Goal: Find specific page/section: Find specific page/section

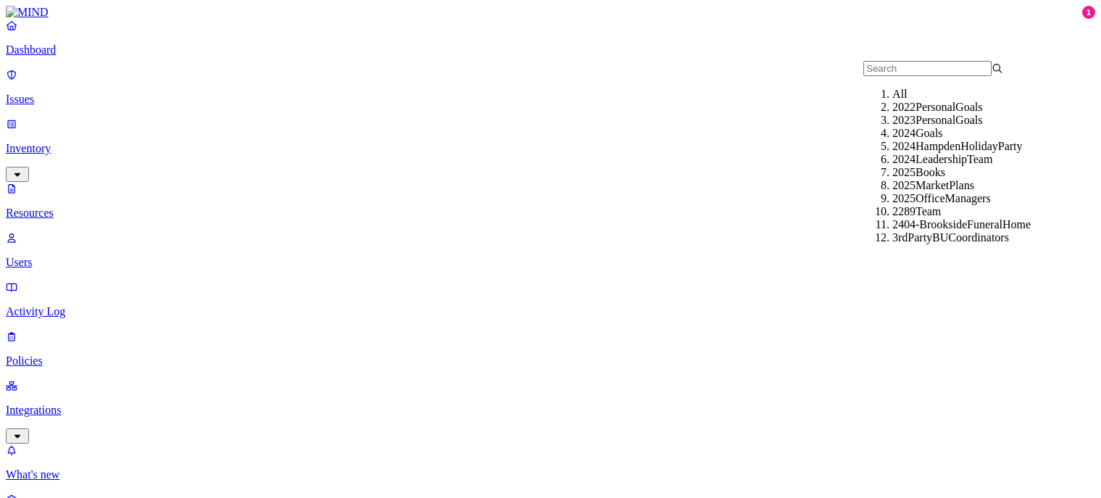
click at [903, 66] on input "text" at bounding box center [928, 68] width 128 height 15
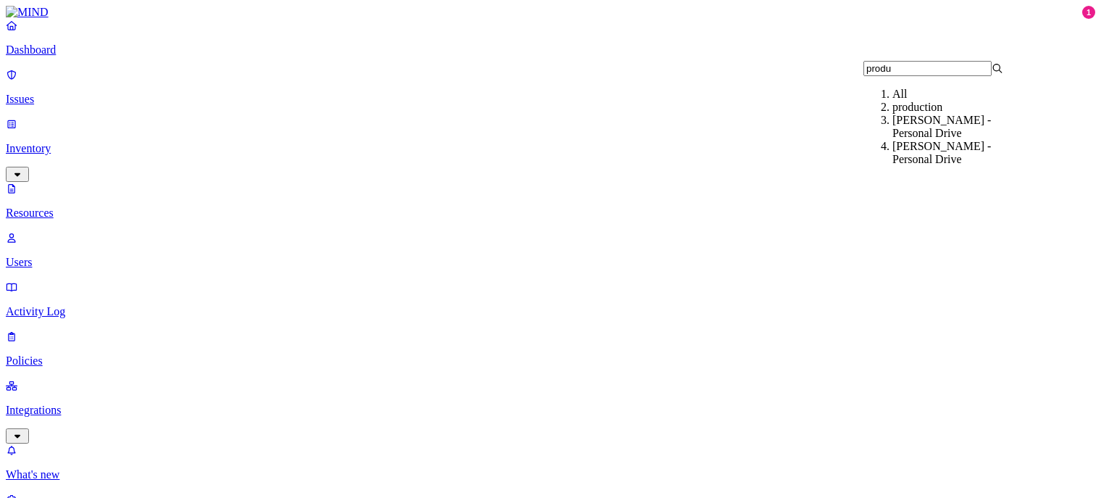
type input "produ"
click at [894, 114] on div "production" at bounding box center [963, 107] width 140 height 13
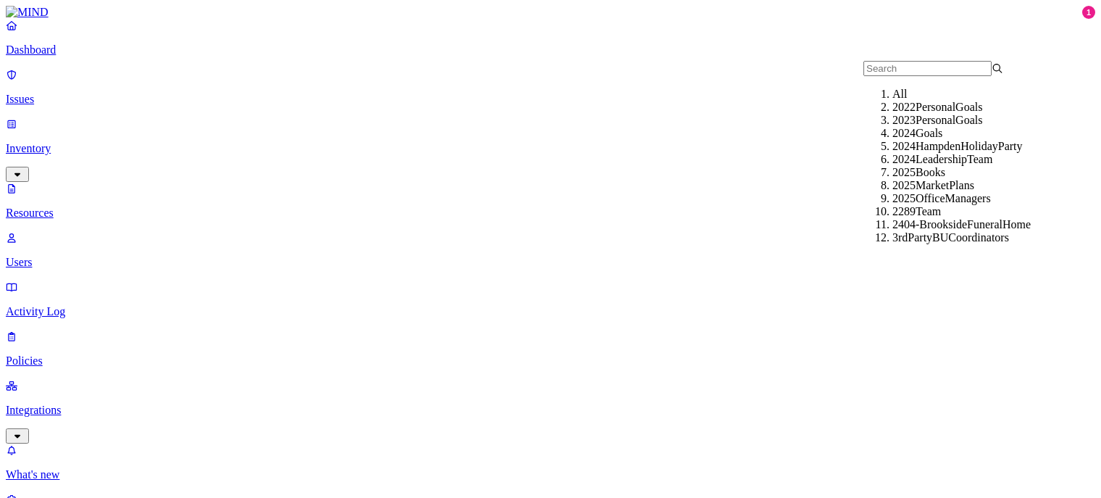
click at [1004, 73] on icon at bounding box center [998, 68] width 12 height 9
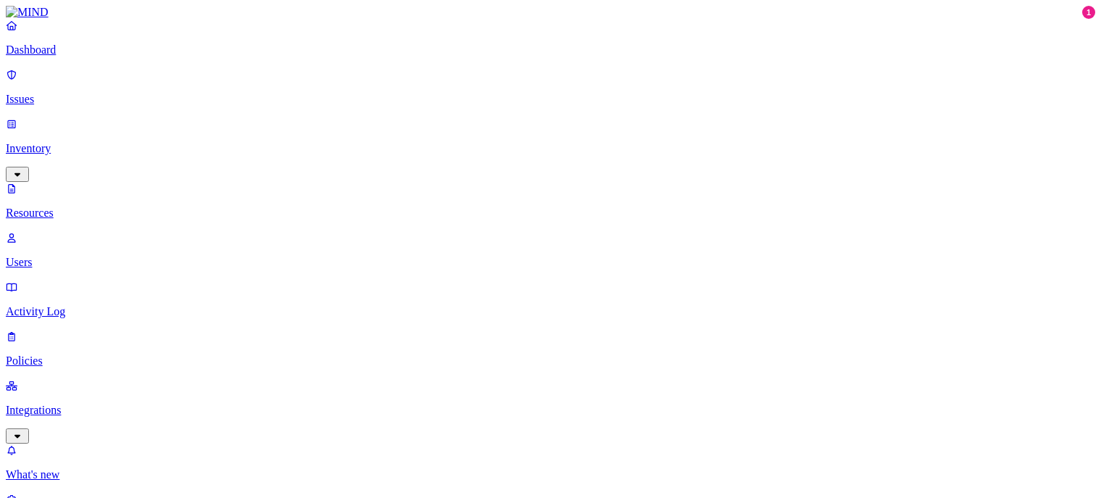
scroll to position [170, 0]
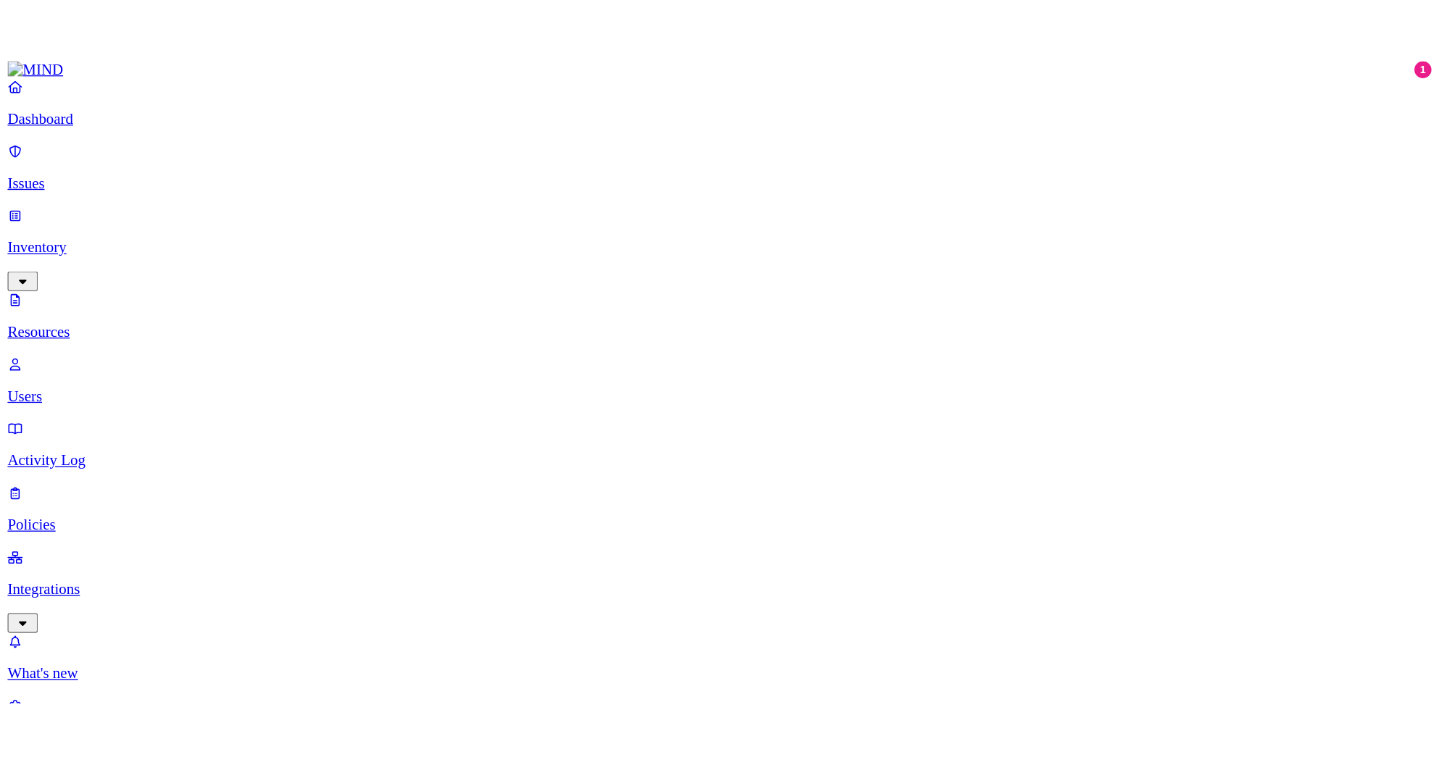
scroll to position [279, 0]
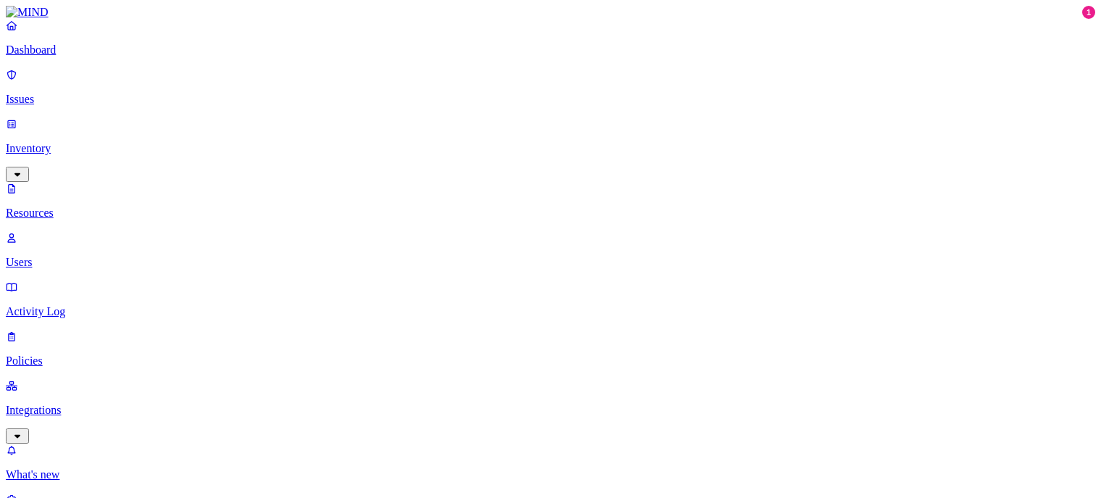
click at [65, 256] on p "Users" at bounding box center [551, 262] width 1090 height 13
